Goal: Navigation & Orientation: Find specific page/section

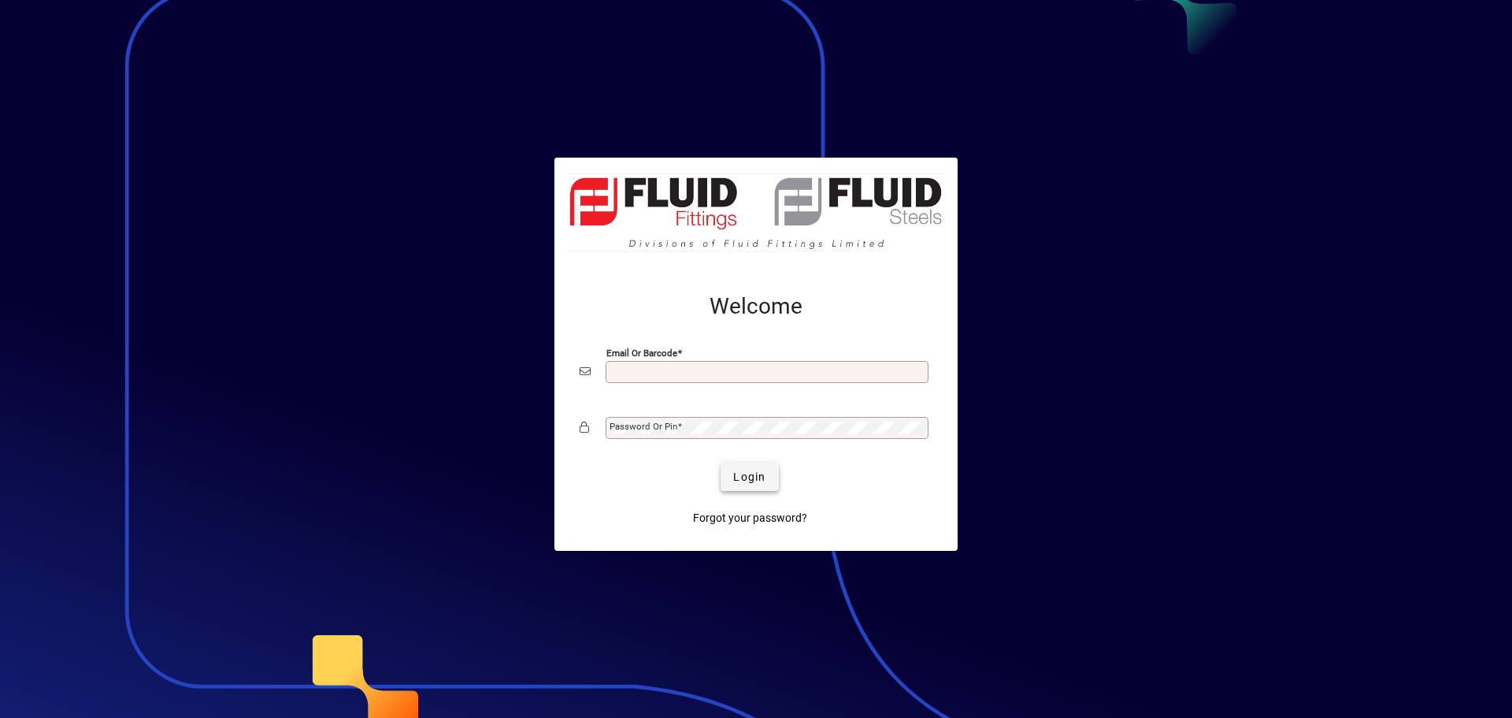
type input "**********"
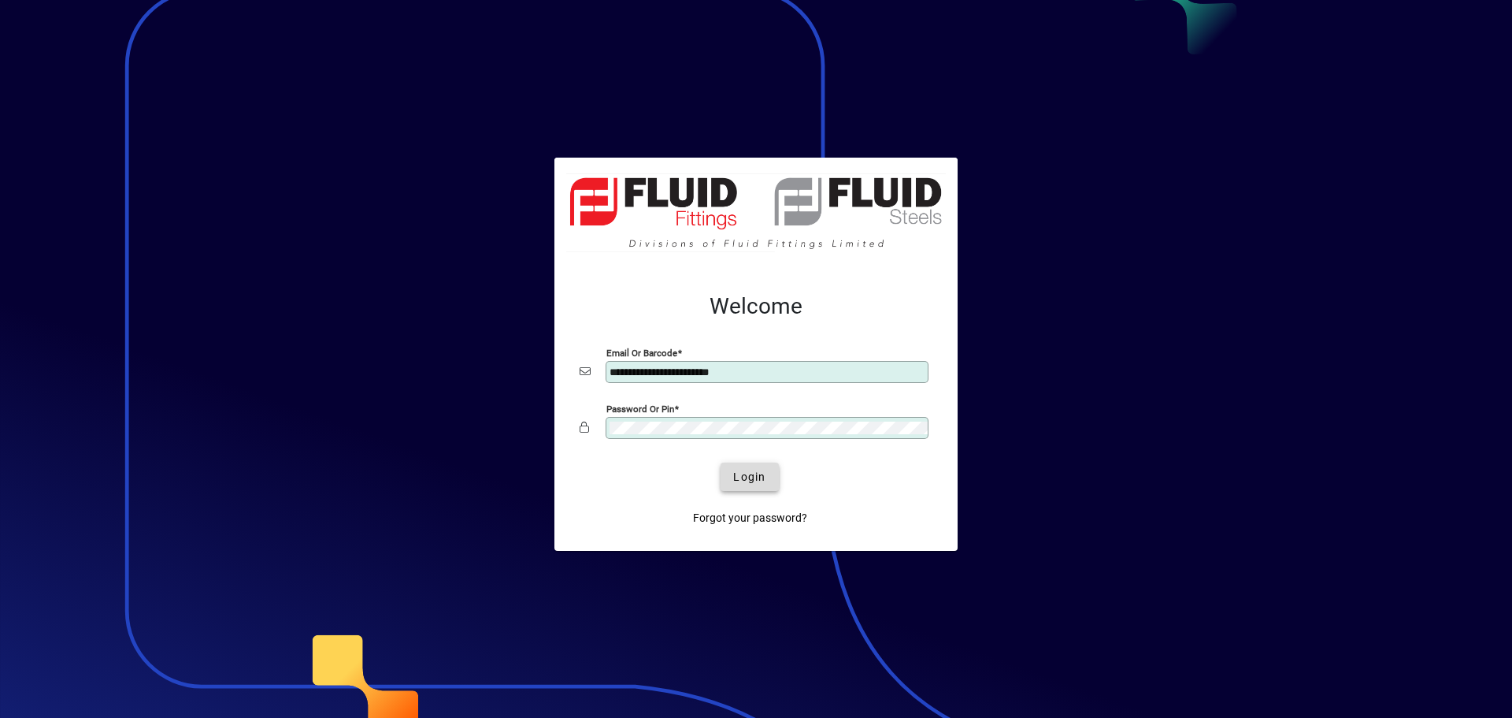
click at [739, 474] on span "Login" at bounding box center [749, 477] width 32 height 17
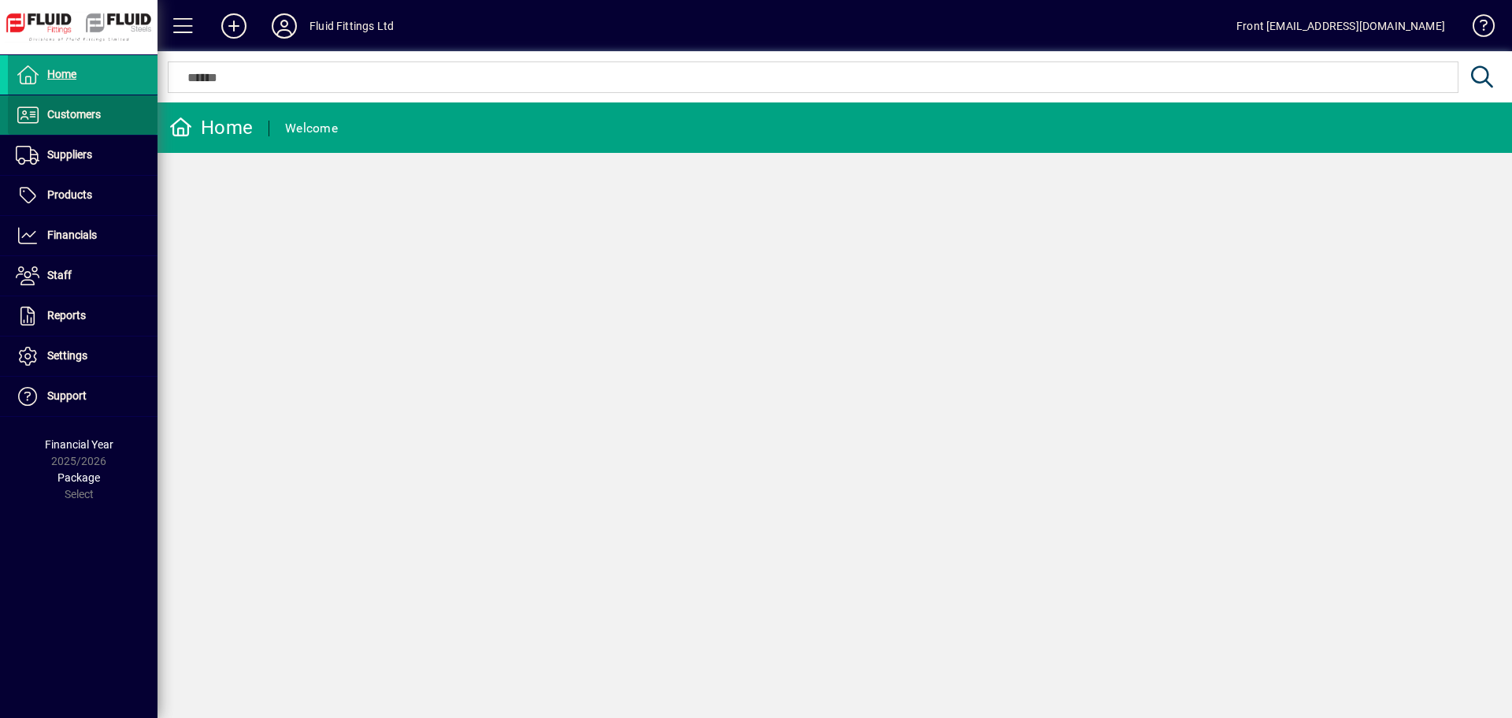
click at [61, 117] on span "Customers" at bounding box center [74, 114] width 54 height 13
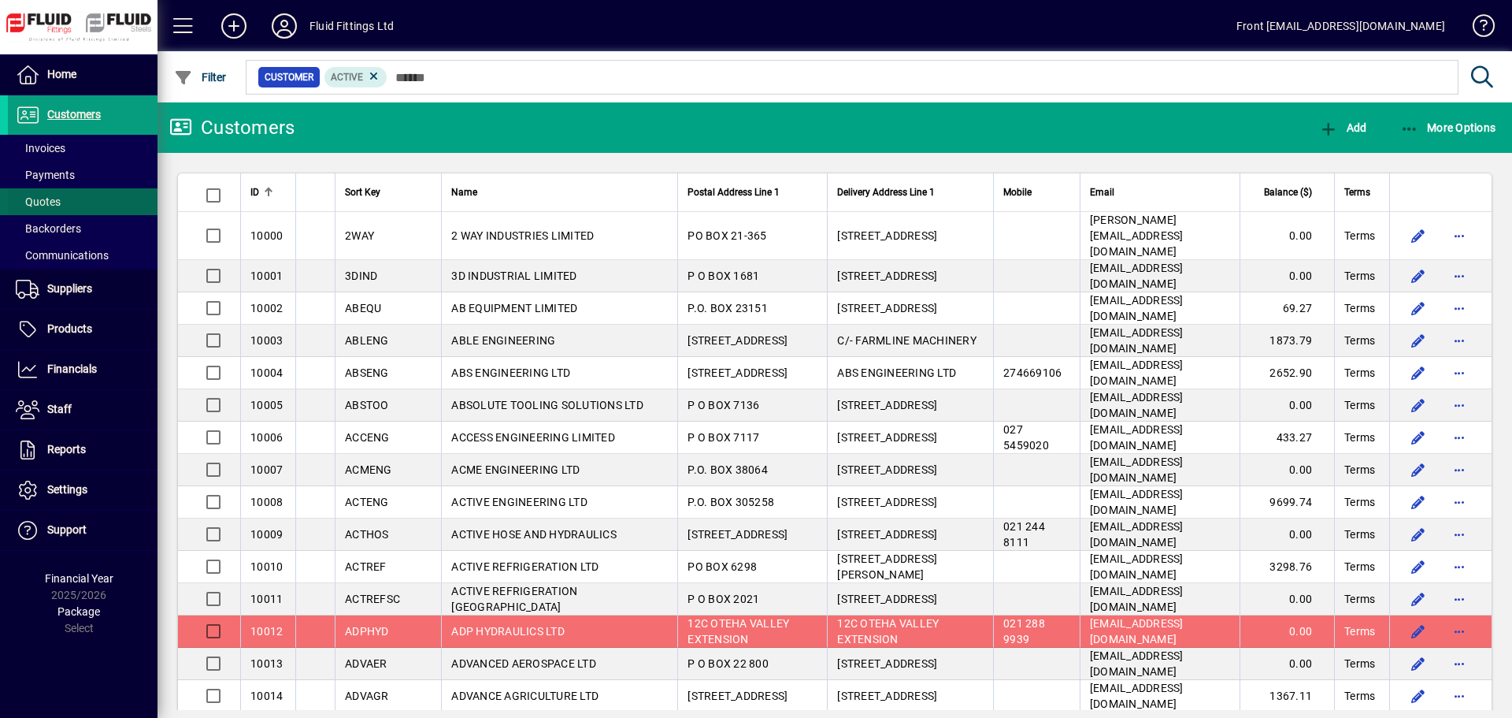
click at [50, 199] on span "Quotes" at bounding box center [38, 201] width 45 height 13
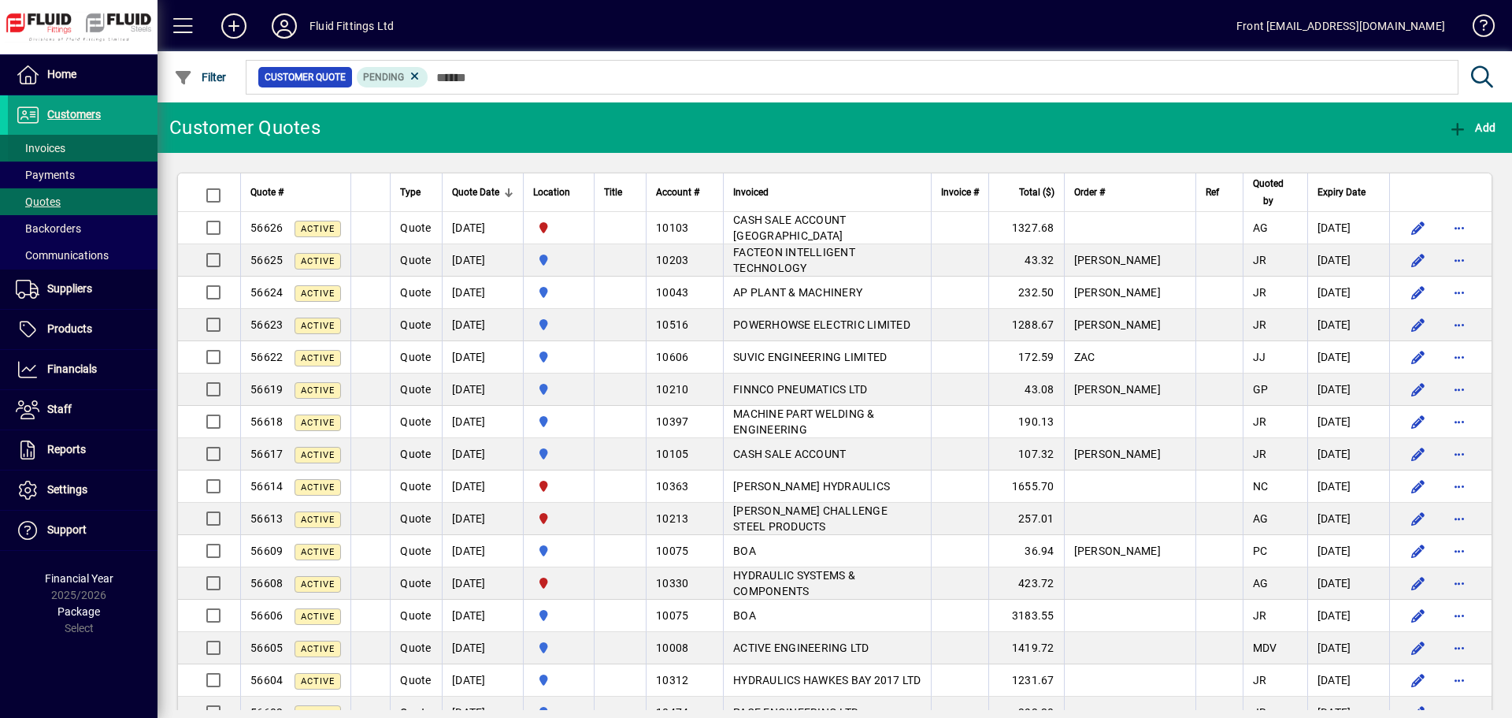
click at [67, 148] on span at bounding box center [83, 148] width 150 height 38
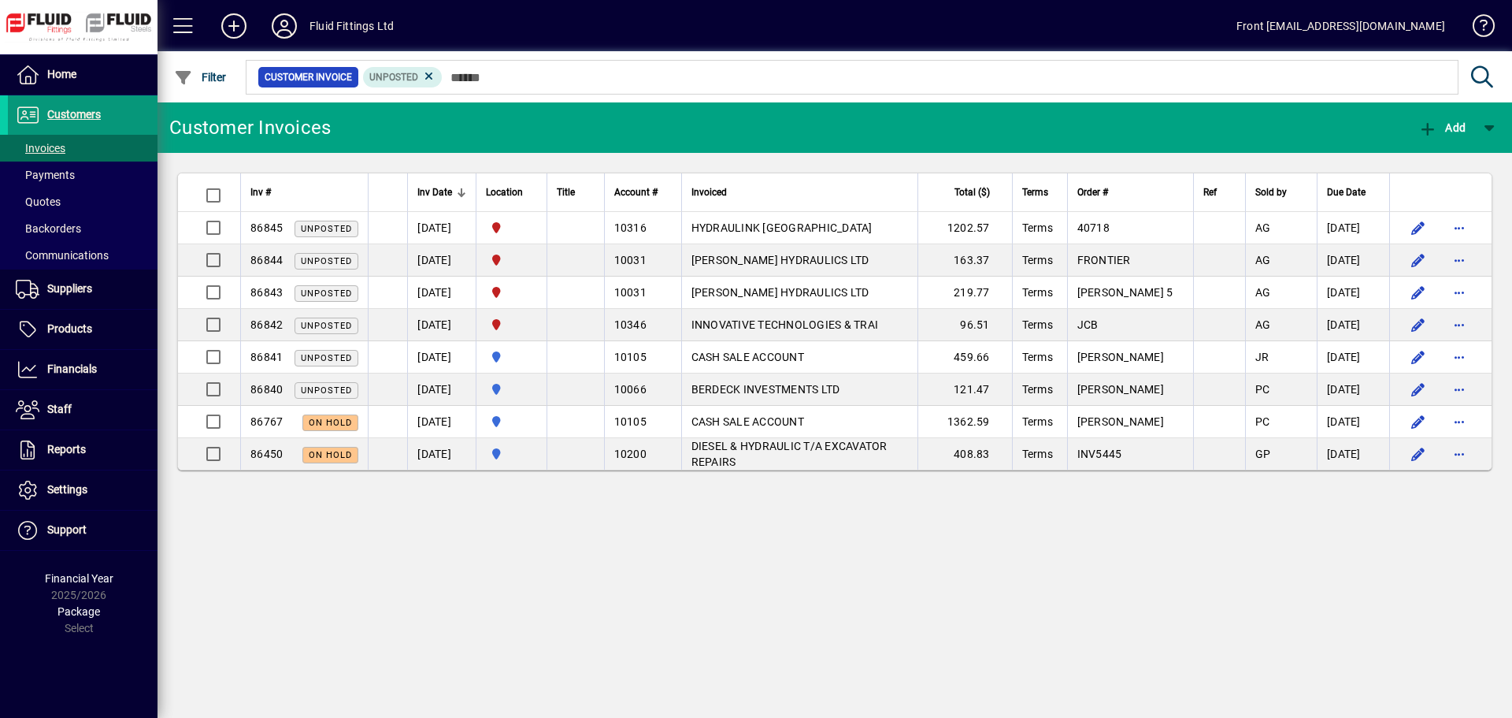
click at [63, 117] on span "Customers" at bounding box center [74, 114] width 54 height 13
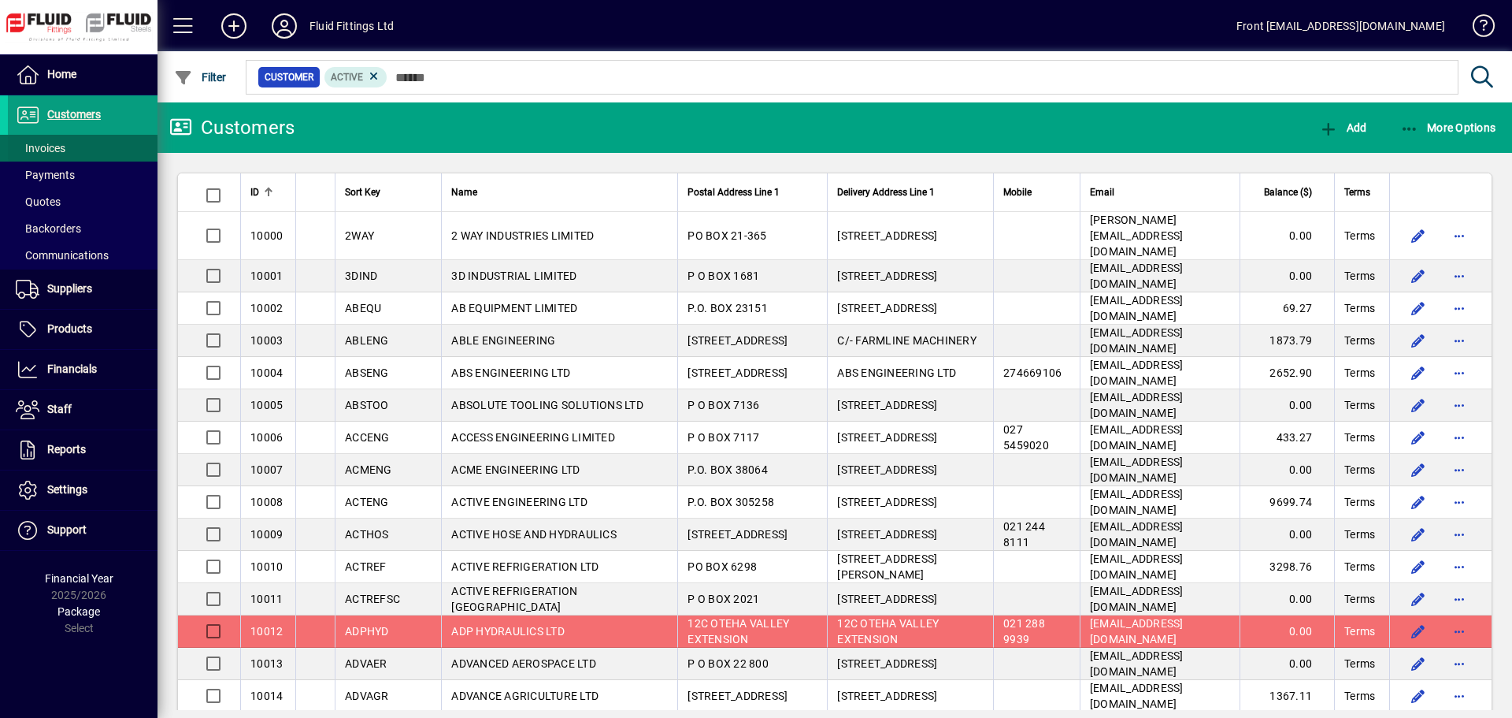
click at [71, 145] on span at bounding box center [83, 148] width 150 height 38
